Goal: Task Accomplishment & Management: Complete application form

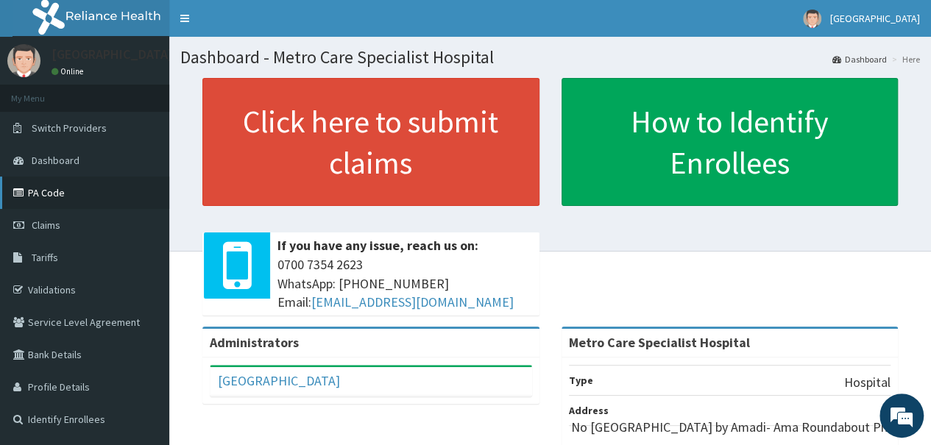
click at [46, 194] on link "PA Code" at bounding box center [84, 193] width 169 height 32
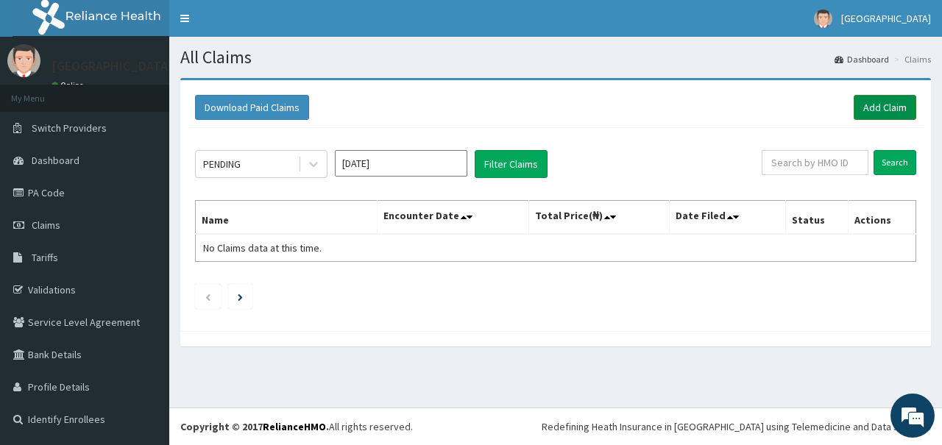
click at [894, 110] on link "Add Claim" at bounding box center [885, 107] width 63 height 25
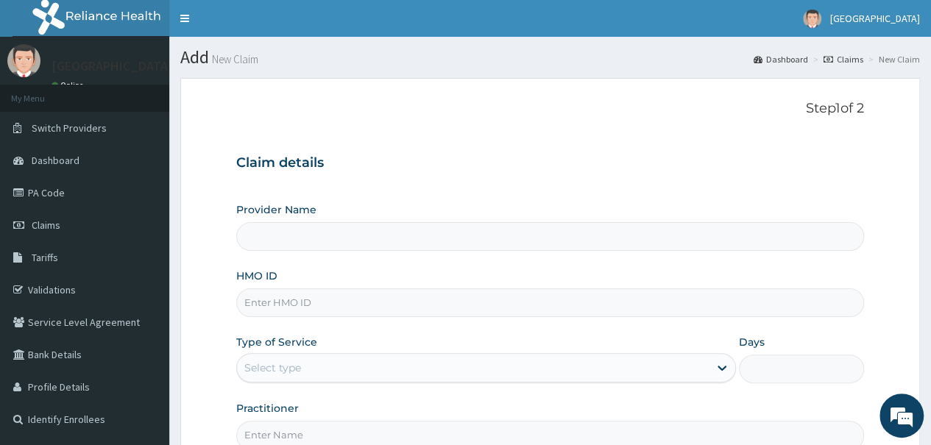
type input "Metro Care Specialist Hospital"
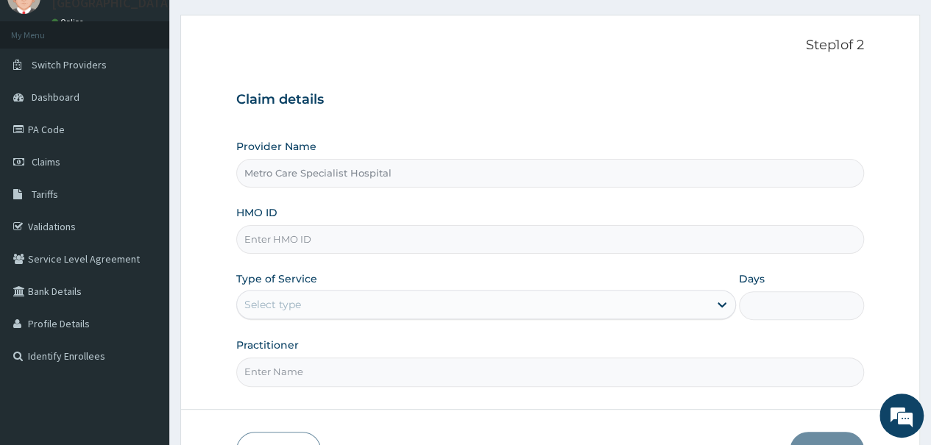
scroll to position [68, 0]
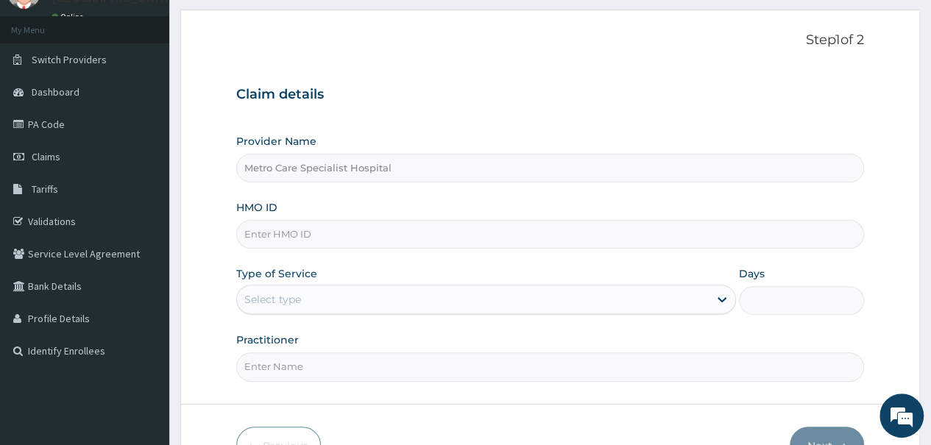
click at [319, 238] on input "HMO ID" at bounding box center [550, 234] width 628 height 29
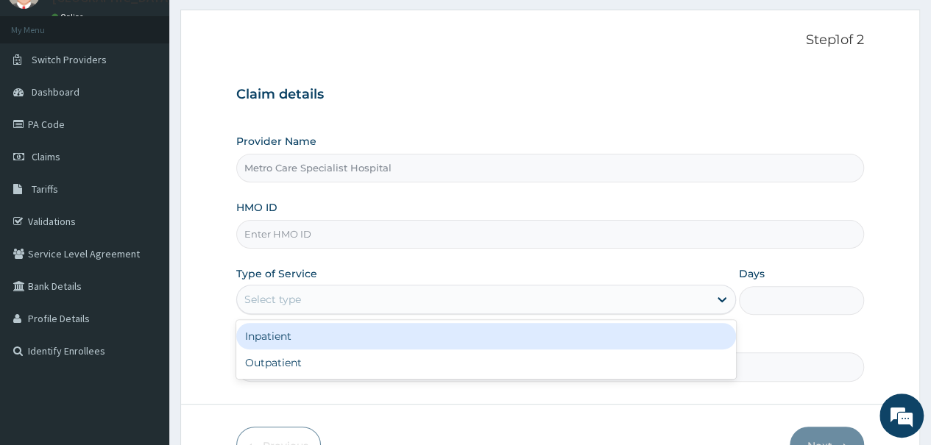
click at [300, 305] on div "Select type" at bounding box center [272, 299] width 57 height 15
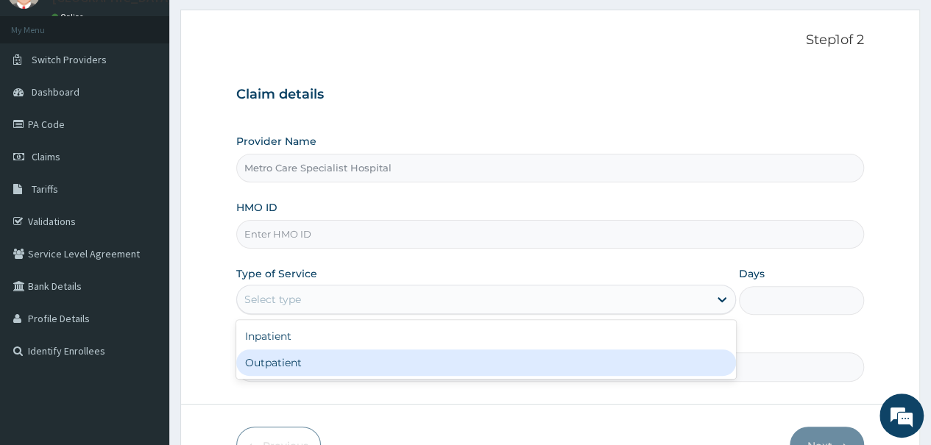
click at [281, 366] on div "Outpatient" at bounding box center [486, 363] width 500 height 26
type input "1"
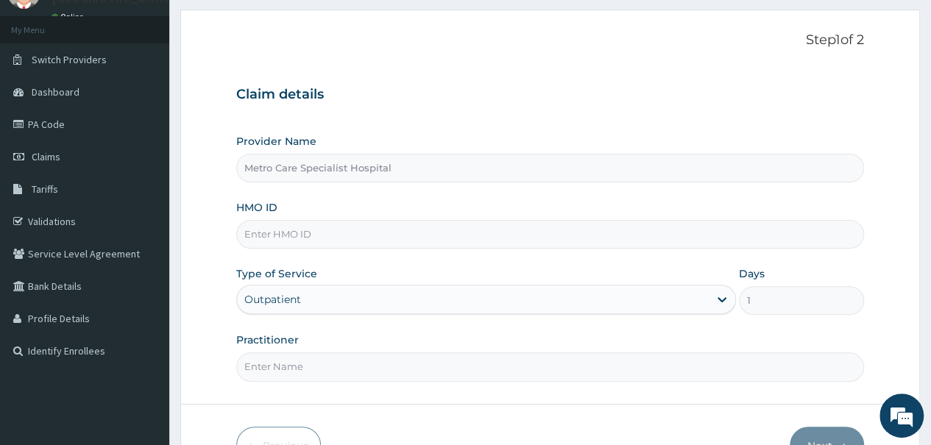
click at [294, 372] on input "Practitioner" at bounding box center [550, 367] width 628 height 29
type input "Dr [PERSON_NAME]"
click at [300, 235] on input "HMO ID" at bounding box center [550, 234] width 628 height 29
type input "RET/40674/A"
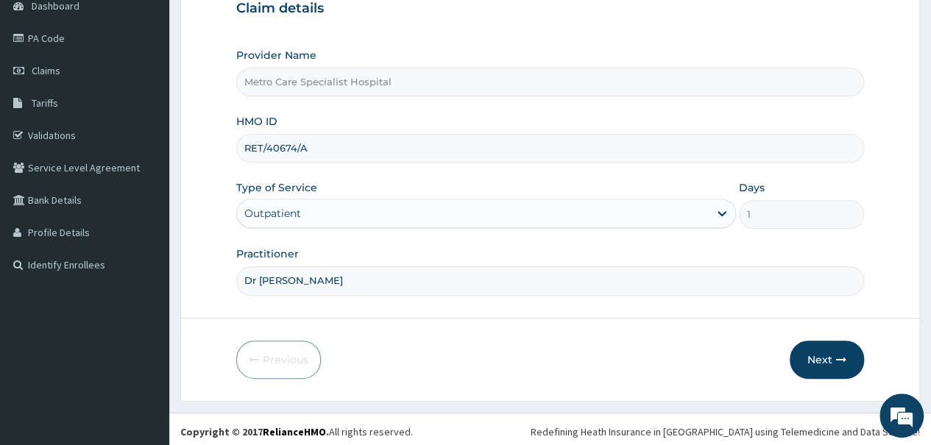
scroll to position [156, 0]
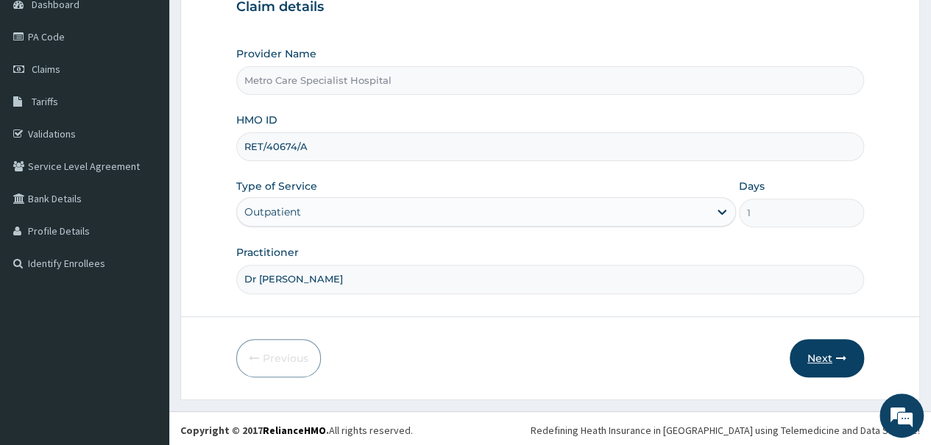
click at [835, 364] on button "Next" at bounding box center [827, 358] width 74 height 38
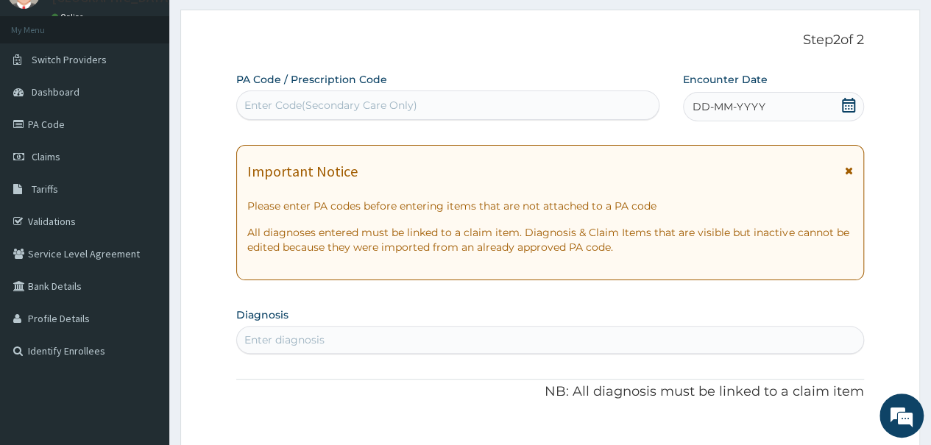
scroll to position [0, 0]
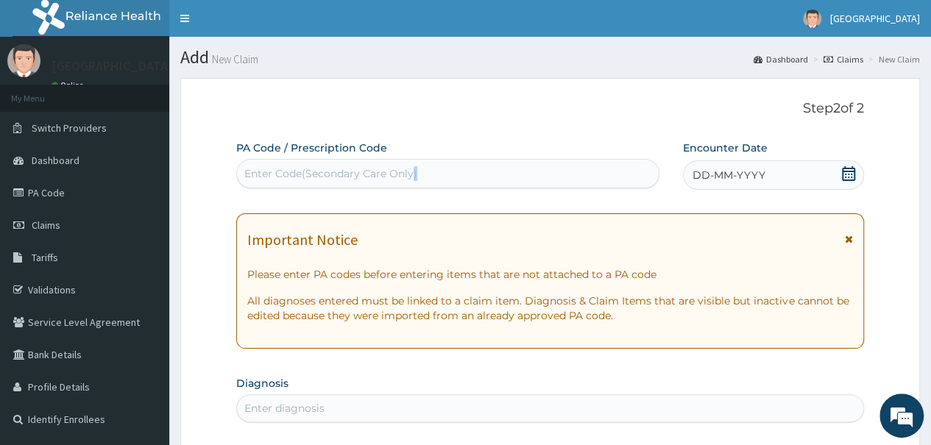
click at [289, 174] on div "Enter Code(Secondary Care Only)" at bounding box center [330, 173] width 173 height 15
click at [252, 169] on div "Enter Code(Secondary Care Only)" at bounding box center [330, 173] width 173 height 15
click at [255, 171] on div "Enter Code(Secondary Care Only)" at bounding box center [330, 173] width 173 height 15
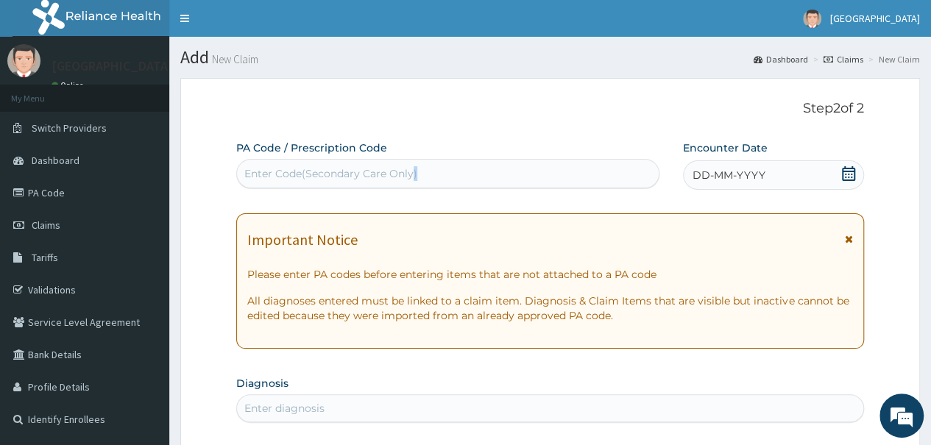
click at [286, 176] on div "Enter Code(Secondary Care Only)" at bounding box center [330, 173] width 173 height 15
click at [307, 177] on div "Enter Code(Secondary Care Only)" at bounding box center [330, 173] width 173 height 15
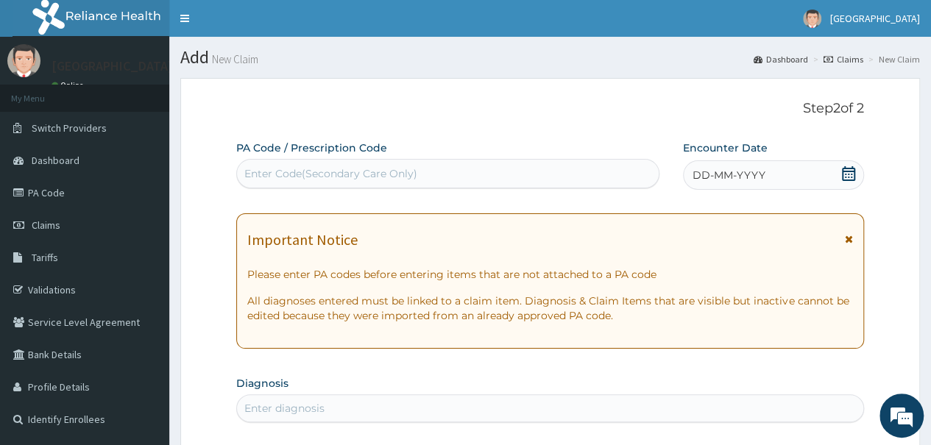
click at [768, 179] on div "DD-MM-YYYY" at bounding box center [773, 174] width 181 height 29
click at [605, 173] on div "Enter Code(Secondary Care Only)" at bounding box center [447, 174] width 421 height 24
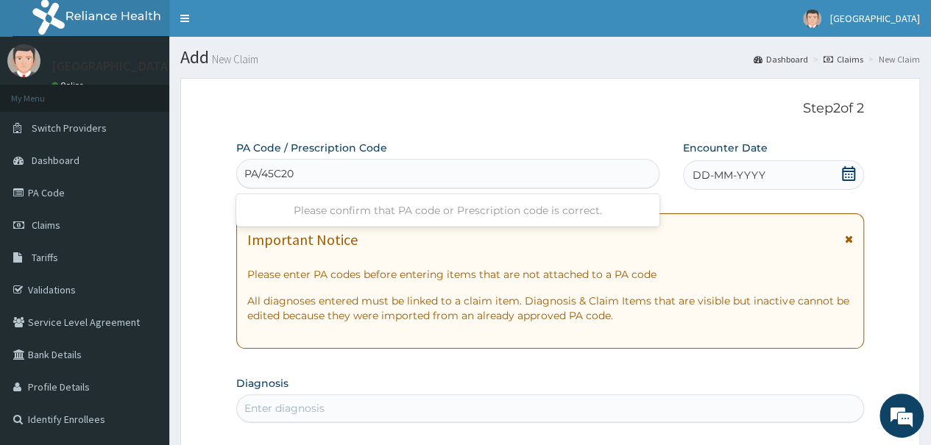
type input "PA/45C206"
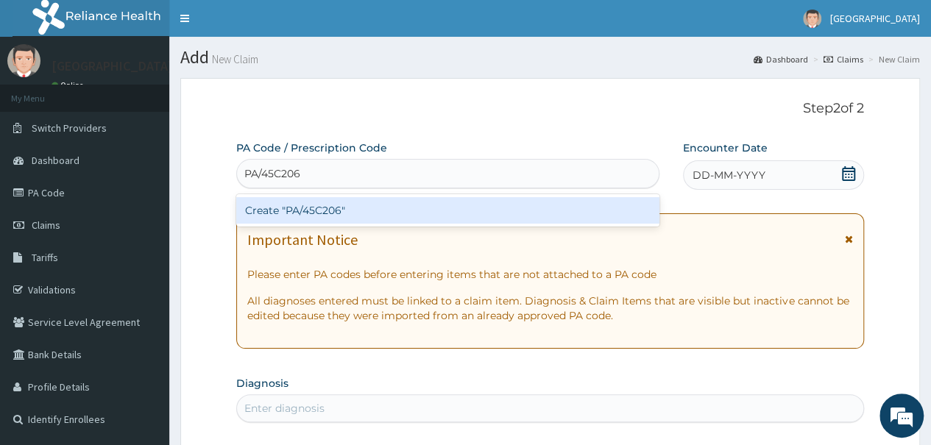
click at [473, 211] on div "Create "PA/45C206"" at bounding box center [447, 210] width 422 height 26
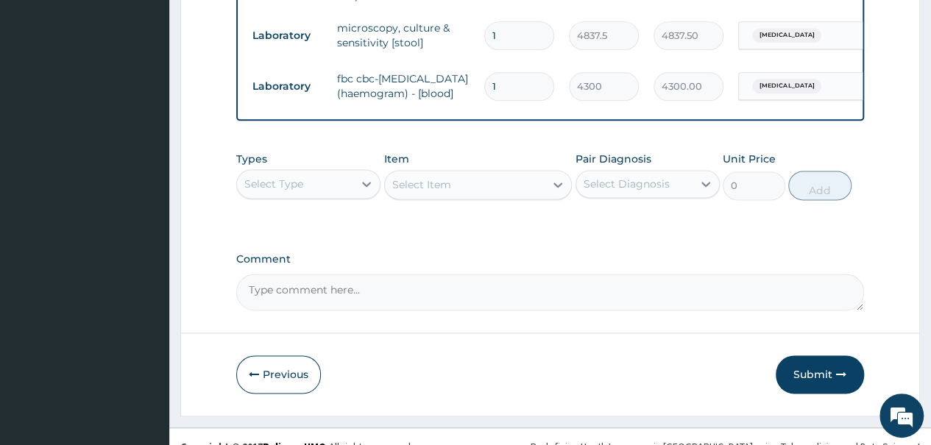
scroll to position [935, 0]
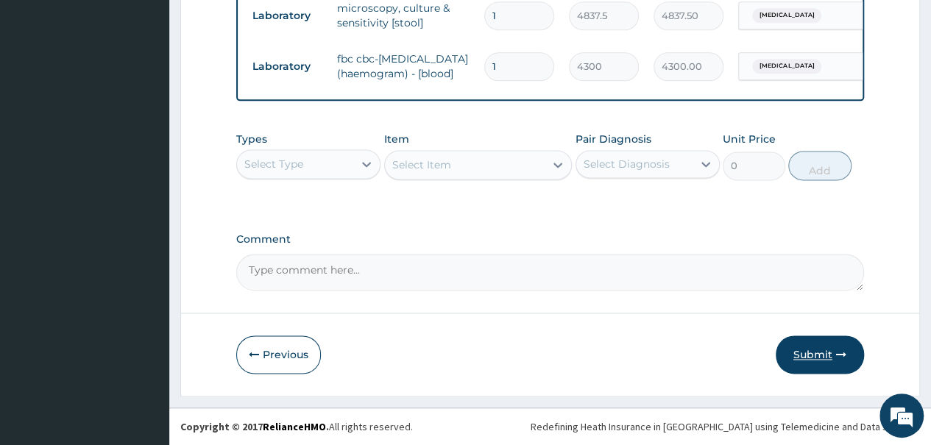
click at [808, 351] on button "Submit" at bounding box center [820, 355] width 88 height 38
